Goal: Task Accomplishment & Management: Complete application form

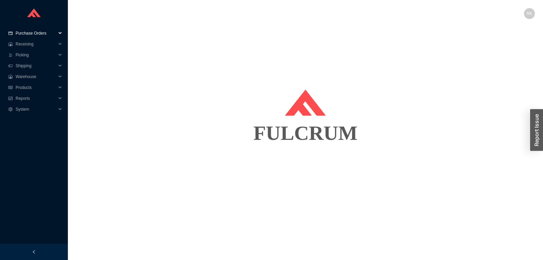
click at [39, 29] on span "Purchase Orders" at bounding box center [36, 33] width 41 height 11
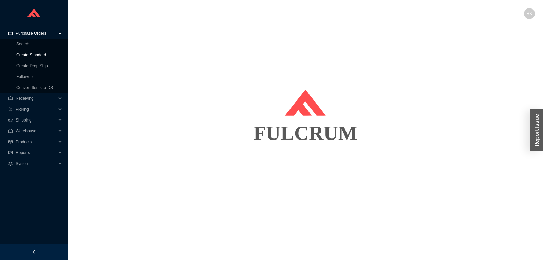
click at [32, 54] on link "Create Standard" at bounding box center [31, 55] width 30 height 5
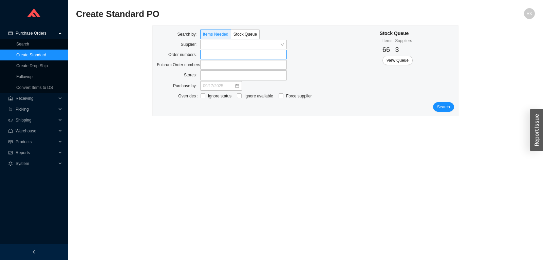
click at [202, 55] on input at bounding box center [203, 54] width 5 height 7
click at [451, 108] on button "Search" at bounding box center [443, 108] width 21 height 10
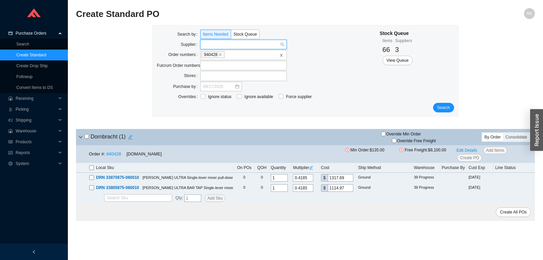
click at [246, 44] on input "search" at bounding box center [241, 44] width 77 height 9
type input "a"
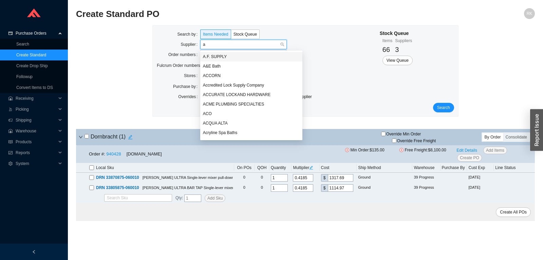
click at [227, 55] on div "A.F. SUPPLY" at bounding box center [251, 57] width 97 height 6
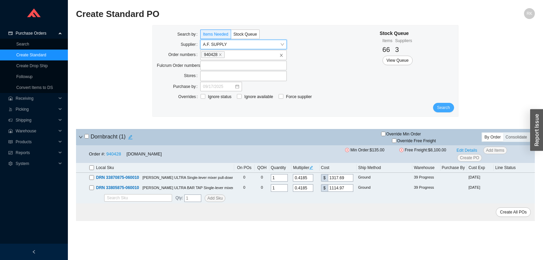
click at [451, 110] on button "Search" at bounding box center [443, 108] width 21 height 10
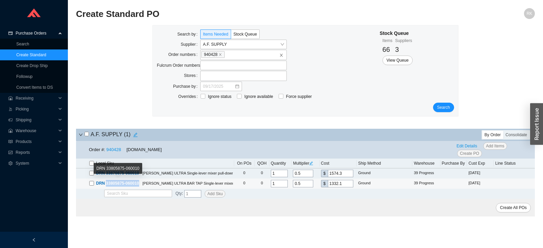
click at [93, 183] on input "checkbox" at bounding box center [91, 183] width 5 height 5
checkbox input "true"
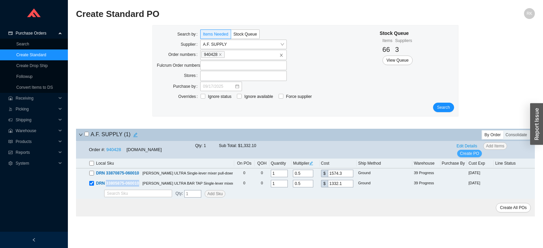
drag, startPoint x: 468, startPoint y: 152, endPoint x: 161, endPoint y: 11, distance: 337.7
click at [468, 152] on span "Create PO" at bounding box center [469, 153] width 19 height 7
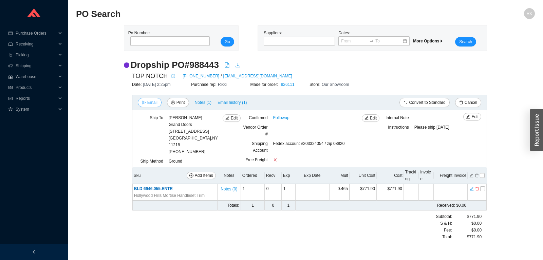
click at [148, 104] on span "Email" at bounding box center [152, 102] width 10 height 7
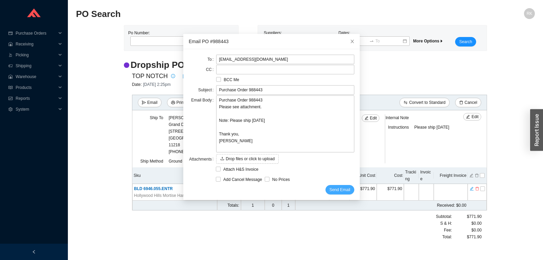
click at [341, 188] on span "Send Email" at bounding box center [339, 189] width 21 height 7
